Goal: Find contact information

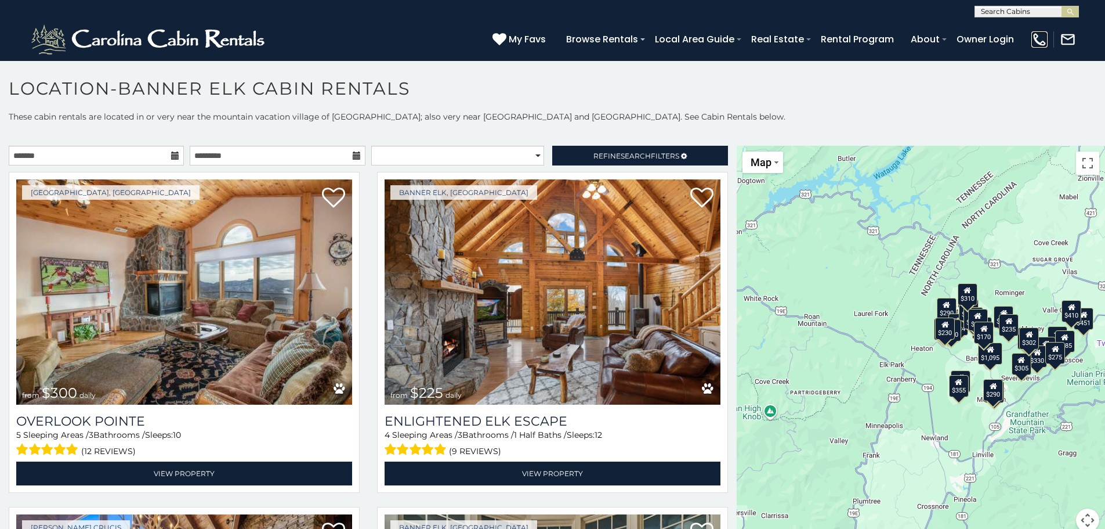
click at [1040, 39] on img at bounding box center [1040, 39] width 16 height 16
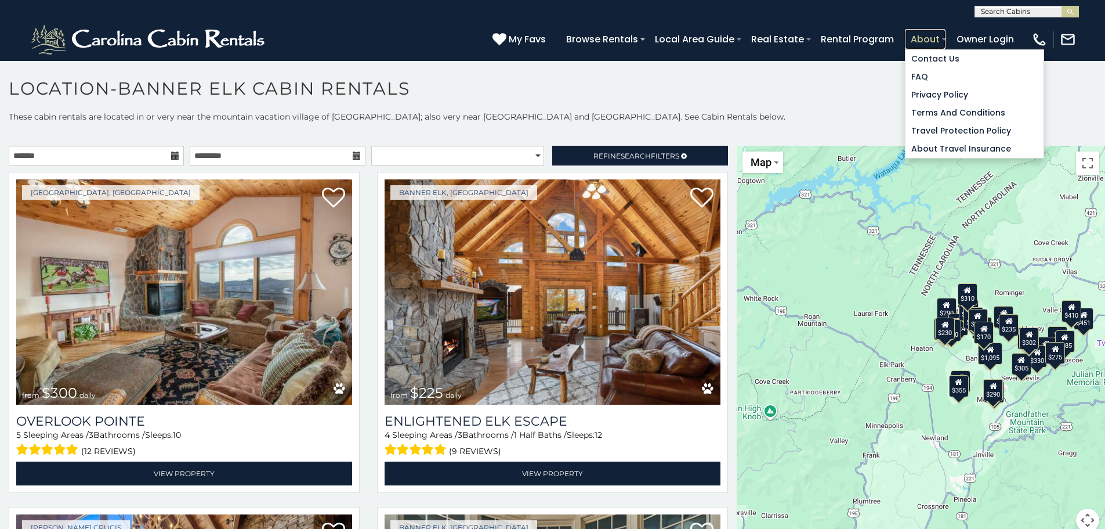
click at [923, 41] on link "About" at bounding box center [925, 39] width 41 height 20
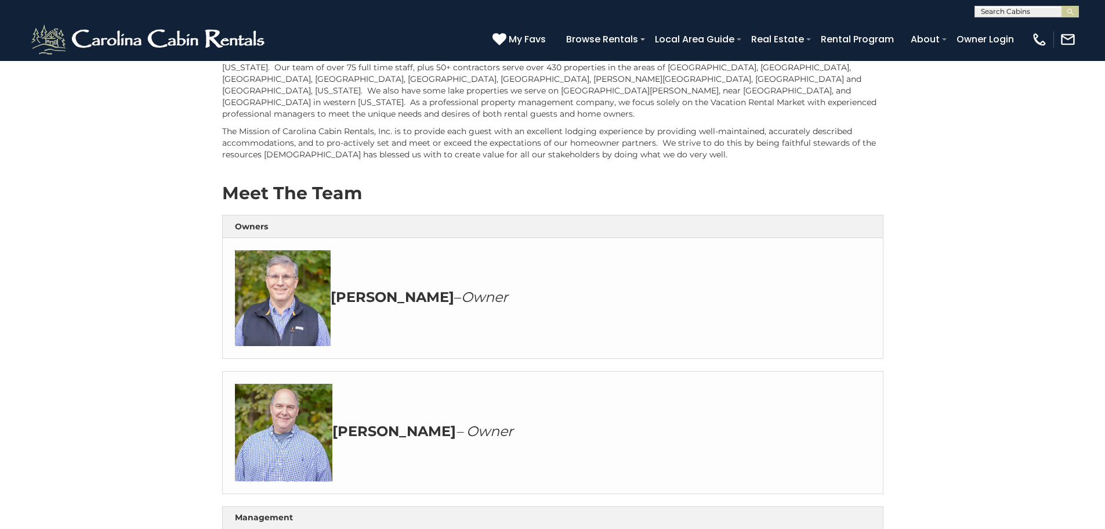
scroll to position [159, 0]
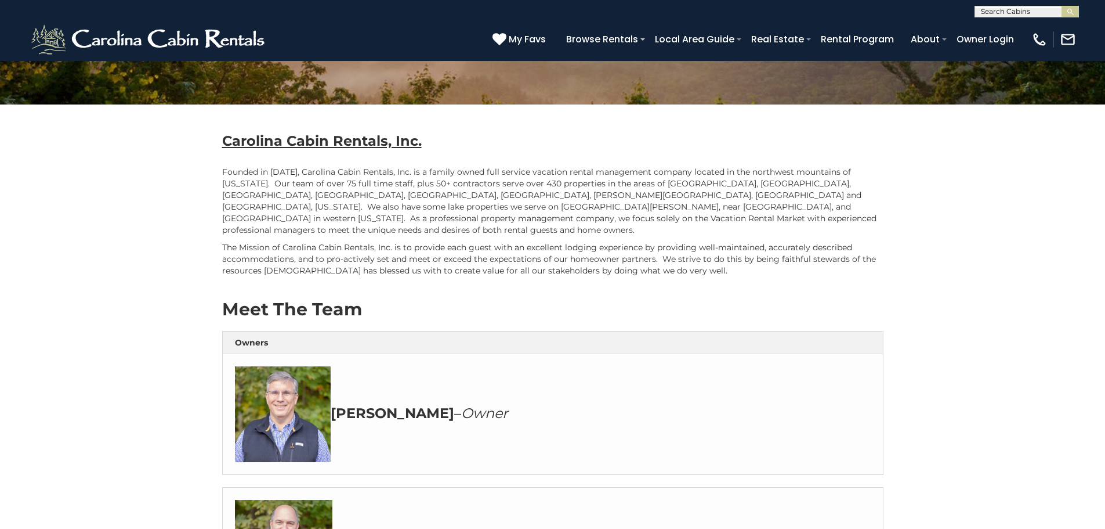
click at [417, 194] on p "Founded in 2008, Carolina Cabin Rentals, Inc. is a family owned full service va…" at bounding box center [552, 201] width 661 height 70
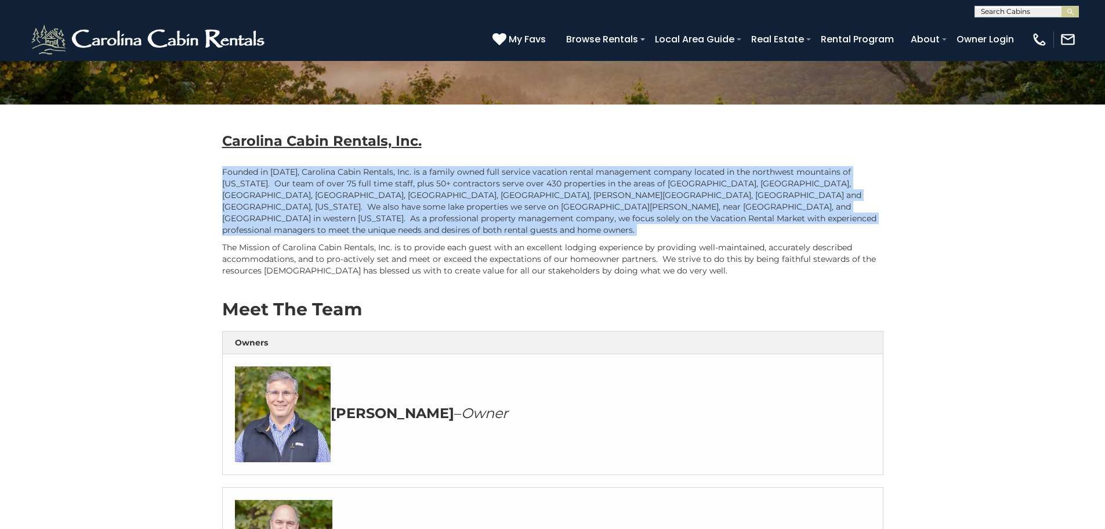
click at [417, 194] on p "Founded in 2008, Carolina Cabin Rentals, Inc. is a family owned full service va…" at bounding box center [552, 201] width 661 height 70
click at [810, 212] on p "Founded in 2008, Carolina Cabin Rentals, Inc. is a family owned full service va…" at bounding box center [552, 201] width 661 height 70
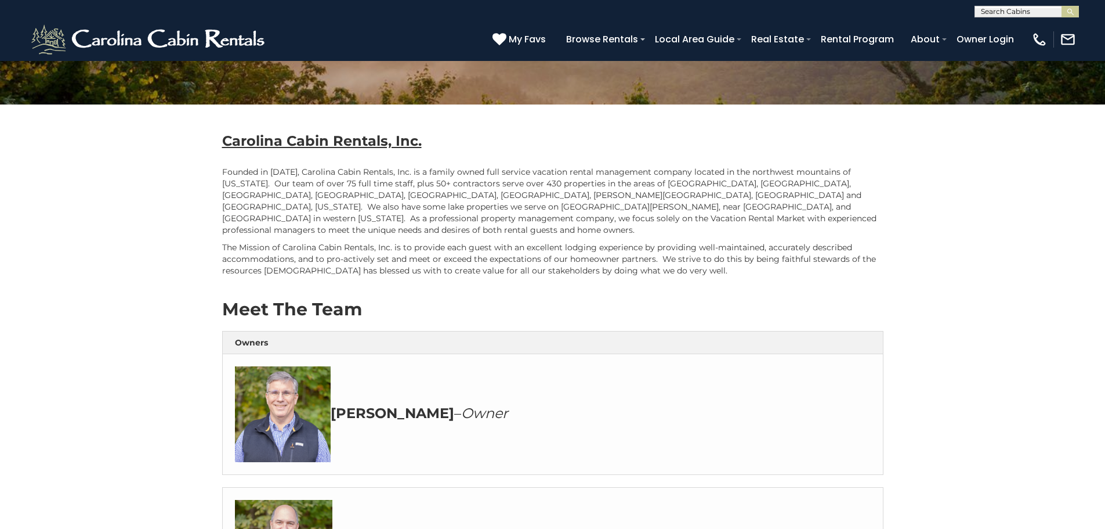
click at [469, 243] on p "The Mission of Carolina Cabin Rentals, Inc. is to provide each guest with an ex…" at bounding box center [552, 258] width 661 height 35
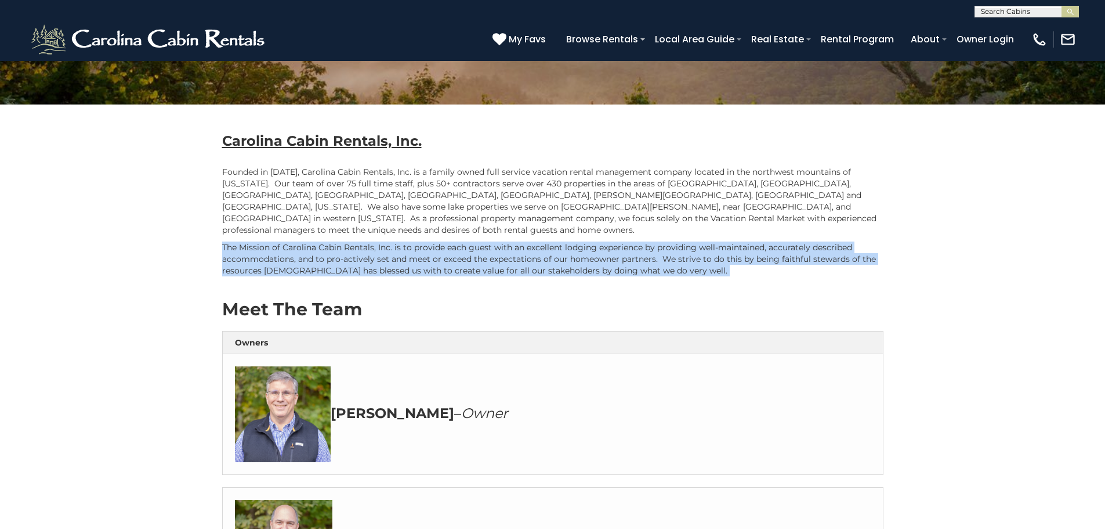
click at [469, 243] on p "The Mission of Carolina Cabin Rentals, Inc. is to provide each guest with an ex…" at bounding box center [552, 258] width 661 height 35
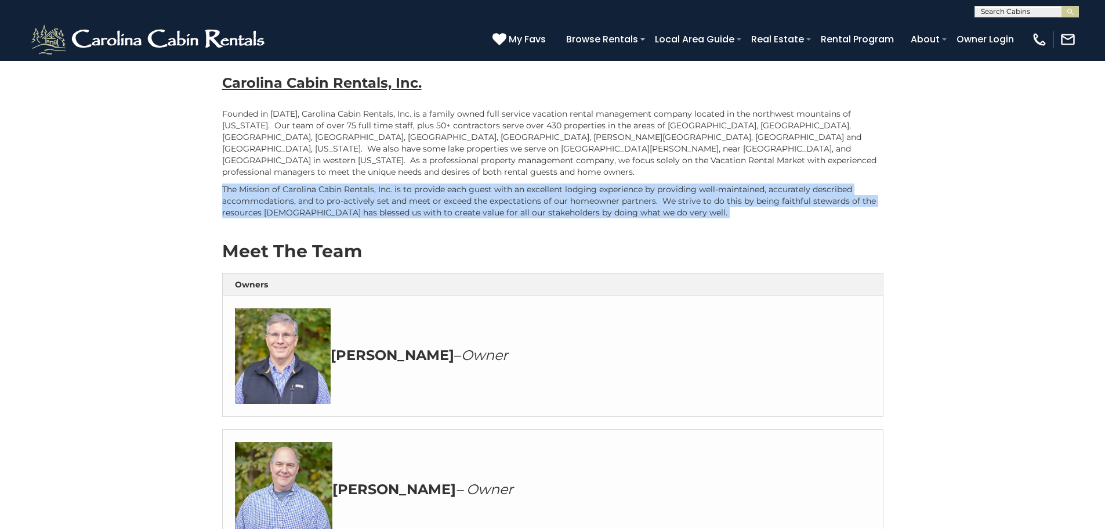
scroll to position [275, 0]
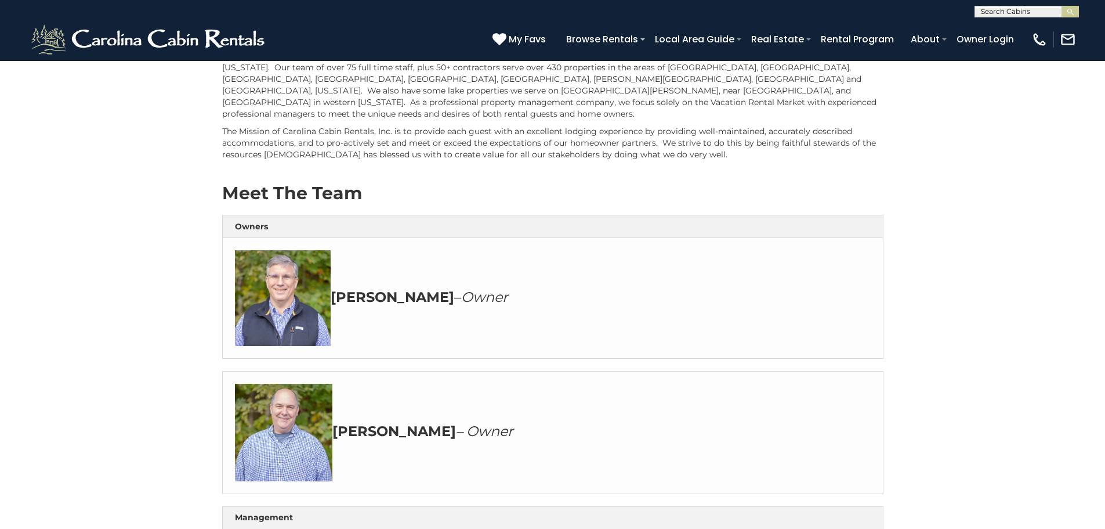
click at [678, 183] on h2 "Meet The Team" at bounding box center [552, 192] width 661 height 19
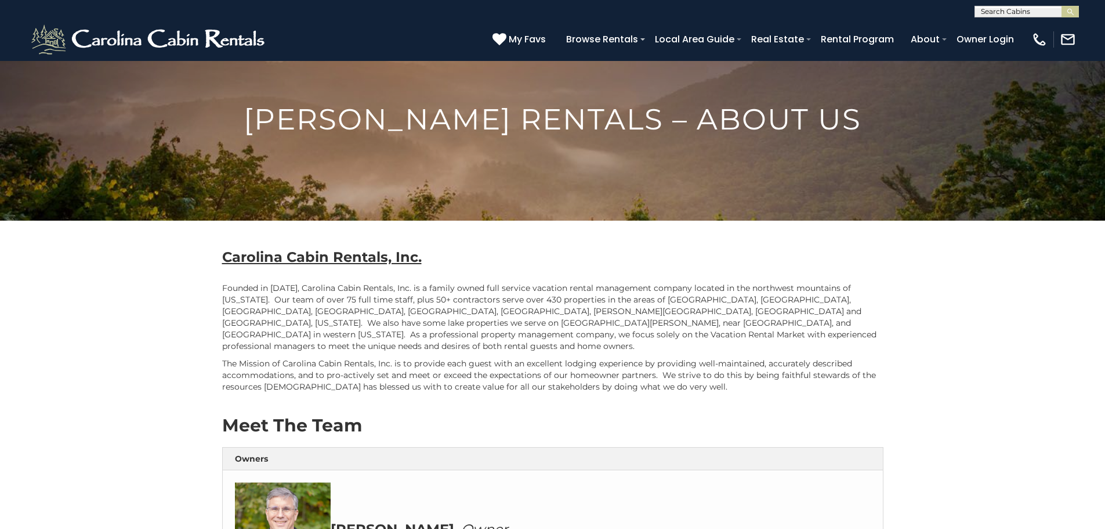
scroll to position [0, 0]
